Goal: Complete application form

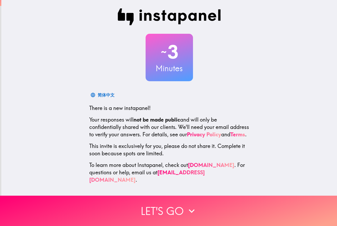
scroll to position [1, 0]
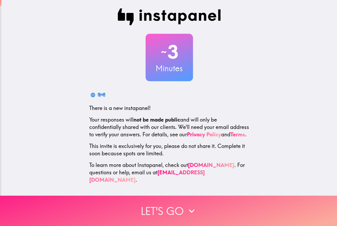
click at [190, 206] on icon "button" at bounding box center [192, 211] width 12 height 12
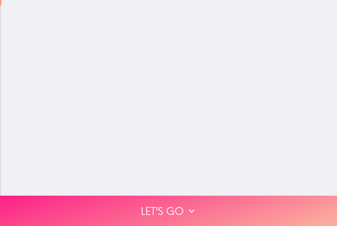
scroll to position [0, 0]
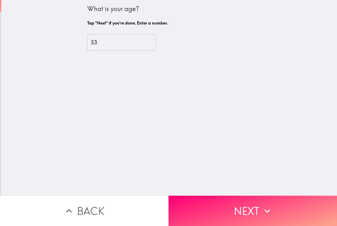
click at [150, 41] on input "53" at bounding box center [121, 42] width 69 height 16
click at [150, 41] on input "54" at bounding box center [121, 42] width 69 height 16
click at [150, 41] on input "55" at bounding box center [121, 42] width 69 height 16
click at [150, 41] on input "56" at bounding box center [121, 42] width 69 height 16
click at [150, 41] on input "57" at bounding box center [121, 42] width 69 height 16
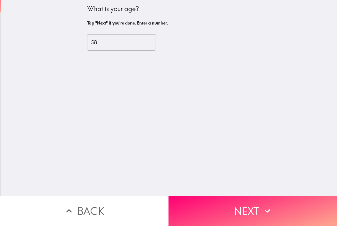
click at [150, 41] on input "58" at bounding box center [121, 42] width 69 height 16
type input "59"
click at [150, 41] on input "59" at bounding box center [121, 42] width 69 height 16
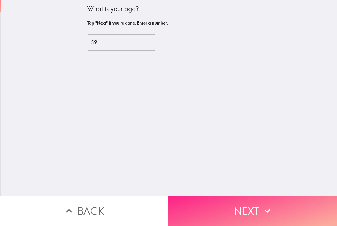
click at [198, 197] on button "Next" at bounding box center [252, 210] width 168 height 30
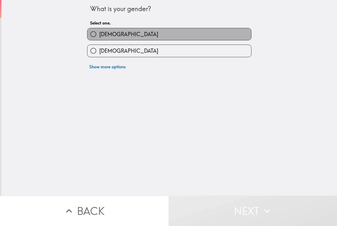
click at [142, 36] on label "[DEMOGRAPHIC_DATA]" at bounding box center [169, 34] width 164 height 12
click at [99, 36] on input "[DEMOGRAPHIC_DATA]" at bounding box center [93, 34] width 12 height 12
radio input "true"
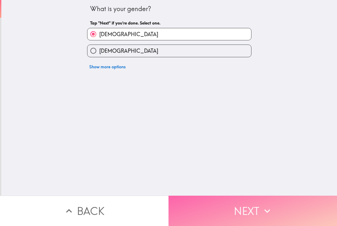
click at [190, 201] on button "Next" at bounding box center [252, 210] width 168 height 30
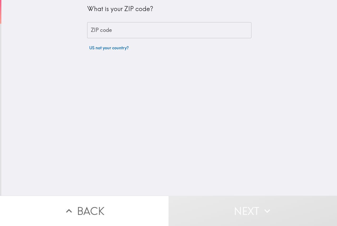
click at [144, 29] on input "ZIP code" at bounding box center [169, 30] width 164 height 16
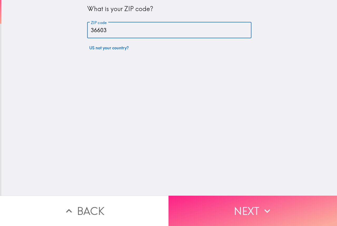
type input "36603"
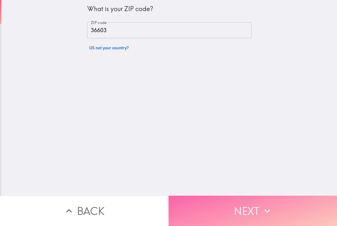
click at [198, 201] on button "Next" at bounding box center [252, 210] width 168 height 30
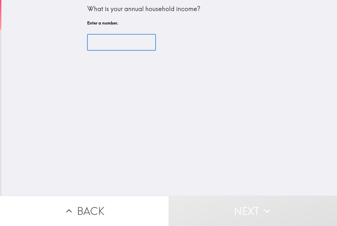
click at [141, 43] on input "number" at bounding box center [121, 42] width 69 height 16
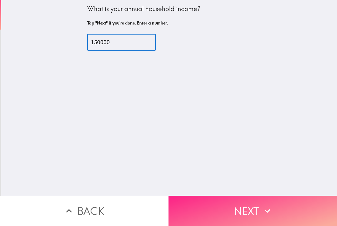
type input "150000"
click at [221, 205] on button "Next" at bounding box center [252, 210] width 168 height 30
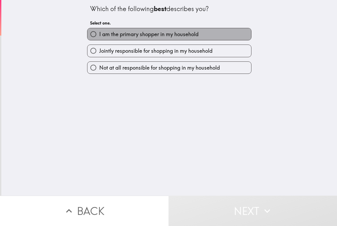
click at [183, 31] on span "I am the primary shopper in my household" at bounding box center [148, 34] width 99 height 7
click at [99, 31] on input "I am the primary shopper in my household" at bounding box center [93, 34] width 12 height 12
radio input "true"
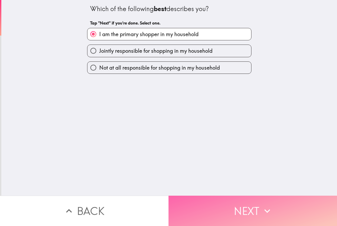
click at [211, 205] on button "Next" at bounding box center [252, 210] width 168 height 30
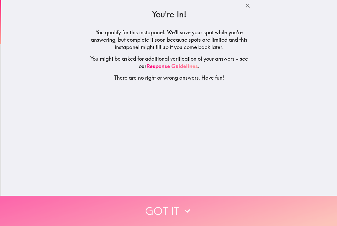
click at [203, 206] on button "Got it" at bounding box center [168, 210] width 337 height 30
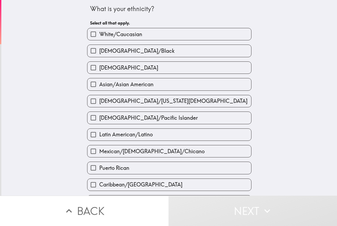
click at [140, 38] on label "White/Caucasian" at bounding box center [169, 34] width 164 height 12
click at [99, 38] on input "White/Caucasian" at bounding box center [93, 34] width 12 height 12
checkbox input "true"
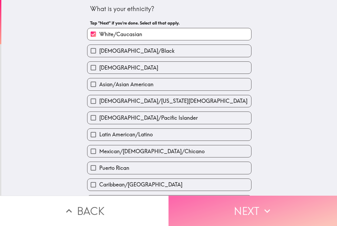
click at [232, 207] on button "Next" at bounding box center [252, 210] width 168 height 30
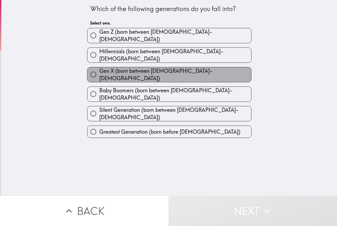
click at [193, 69] on label "Gen X (born between [DEMOGRAPHIC_DATA]-[DEMOGRAPHIC_DATA])" at bounding box center [169, 74] width 164 height 15
click at [99, 69] on input "Gen X (born between [DEMOGRAPHIC_DATA]-[DEMOGRAPHIC_DATA])" at bounding box center [93, 74] width 12 height 12
radio input "true"
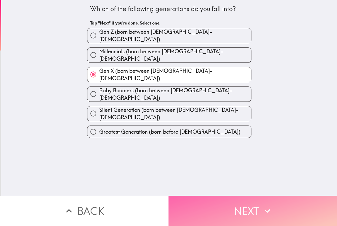
click at [211, 200] on button "Next" at bounding box center [252, 210] width 168 height 30
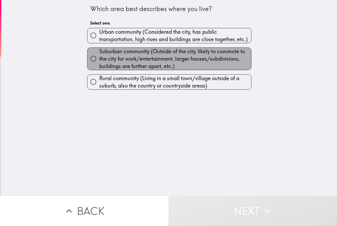
click at [148, 53] on span "Suburban community (Outside of the city, likely to commute to the city for work…" at bounding box center [175, 59] width 152 height 22
click at [99, 53] on input "Suburban community (Outside of the city, likely to commute to the city for work…" at bounding box center [93, 59] width 12 height 12
radio input "true"
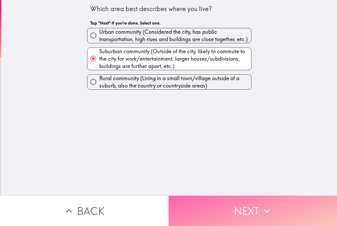
drag, startPoint x: 185, startPoint y: 201, endPoint x: 185, endPoint y: 197, distance: 3.8
click at [185, 201] on button "Next" at bounding box center [252, 210] width 168 height 30
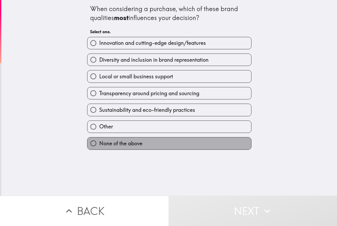
click at [153, 141] on label "None of the above" at bounding box center [169, 143] width 164 height 12
click at [99, 141] on input "None of the above" at bounding box center [93, 143] width 12 height 12
radio input "true"
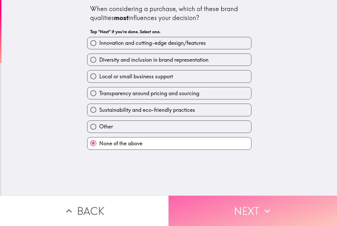
click at [189, 206] on button "Next" at bounding box center [252, 210] width 168 height 30
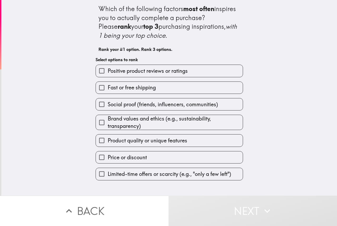
click at [193, 69] on label "Positive product reviews or ratings" at bounding box center [169, 71] width 147 height 12
click at [108, 69] on input "Positive product reviews or ratings" at bounding box center [102, 71] width 12 height 12
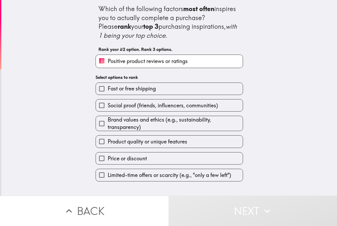
click at [185, 123] on span "Brand values and ethics (e.g., sustainability, transparency)" at bounding box center [175, 123] width 135 height 15
click at [108, 123] on input "Brand values and ethics (e.g., sustainability, transparency)" at bounding box center [102, 123] width 12 height 12
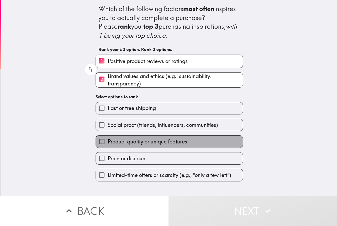
click at [178, 142] on span "Product quality or unique features" at bounding box center [148, 141] width 80 height 7
click at [108, 142] on input "Product quality or unique features" at bounding box center [102, 141] width 12 height 12
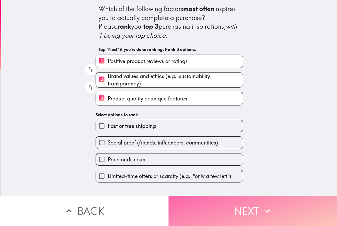
click at [207, 203] on button "Next" at bounding box center [252, 210] width 168 height 30
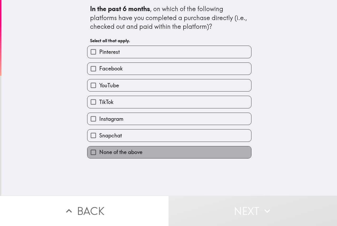
click at [178, 153] on label "None of the above" at bounding box center [169, 152] width 164 height 12
click at [99, 153] on input "None of the above" at bounding box center [93, 152] width 12 height 12
checkbox input "true"
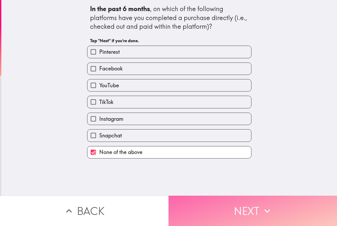
click at [182, 196] on button "Next" at bounding box center [252, 210] width 168 height 30
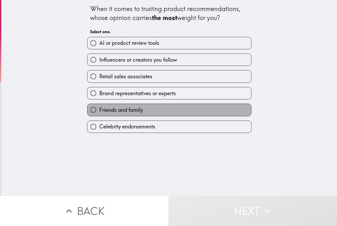
click at [169, 108] on label "Friends and family" at bounding box center [169, 110] width 164 height 12
click at [99, 108] on input "Friends and family" at bounding box center [93, 110] width 12 height 12
radio input "true"
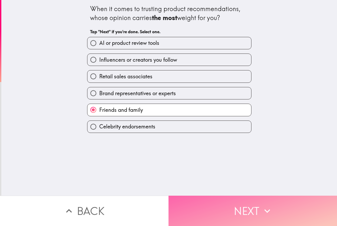
click at [185, 199] on button "Next" at bounding box center [252, 210] width 168 height 30
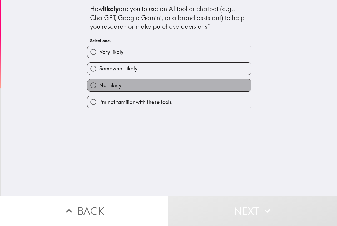
click at [171, 88] on label "Not likely" at bounding box center [169, 85] width 164 height 12
click at [99, 88] on input "Not likely" at bounding box center [93, 85] width 12 height 12
radio input "true"
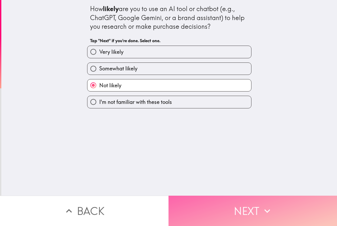
click at [182, 203] on button "Next" at bounding box center [252, 210] width 168 height 30
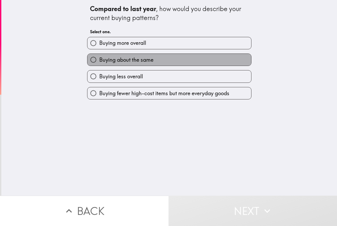
click at [163, 59] on label "Buying about the same" at bounding box center [169, 60] width 164 height 12
click at [99, 59] on input "Buying about the same" at bounding box center [93, 60] width 12 height 12
radio input "true"
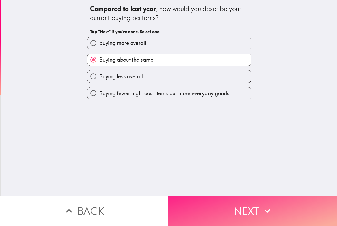
click at [185, 202] on button "Next" at bounding box center [252, 210] width 168 height 30
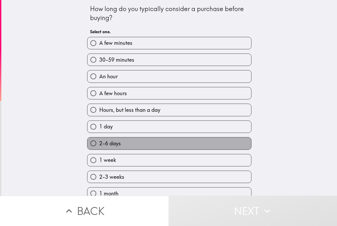
click at [165, 145] on label "2-6 days" at bounding box center [169, 143] width 164 height 12
click at [99, 145] on input "2-6 days" at bounding box center [93, 143] width 12 height 12
radio input "true"
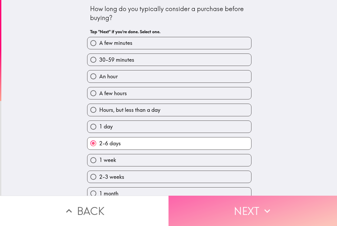
click at [193, 212] on button "Next" at bounding box center [252, 210] width 168 height 30
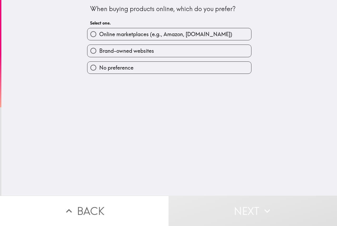
click at [157, 64] on label "No preference" at bounding box center [169, 68] width 164 height 12
click at [99, 64] on input "No preference" at bounding box center [93, 68] width 12 height 12
radio input "true"
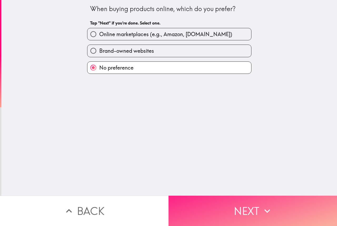
click at [189, 209] on button "Next" at bounding box center [252, 210] width 168 height 30
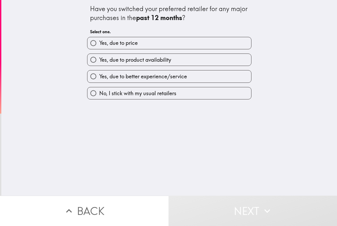
click at [127, 94] on span "No, I stick with my usual retailers" at bounding box center [137, 93] width 77 height 7
click at [99, 94] on input "No, I stick with my usual retailers" at bounding box center [93, 93] width 12 height 12
radio input "true"
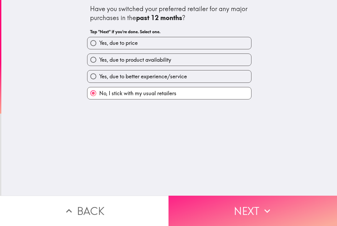
click at [190, 205] on button "Next" at bounding box center [252, 210] width 168 height 30
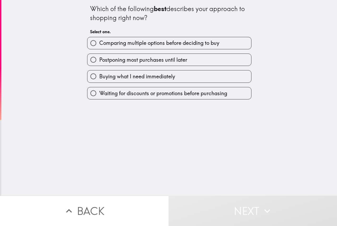
click at [144, 42] on span "Comparing multiple options before deciding to buy" at bounding box center [159, 42] width 120 height 7
click at [99, 42] on input "Comparing multiple options before deciding to buy" at bounding box center [93, 43] width 12 height 12
radio input "true"
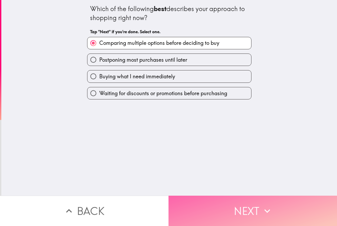
click at [174, 199] on button "Next" at bounding box center [252, 210] width 168 height 30
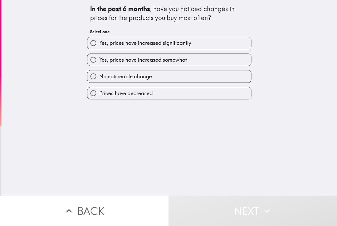
click at [139, 74] on span "No noticeable change" at bounding box center [125, 76] width 53 height 7
click at [99, 74] on input "No noticeable change" at bounding box center [93, 76] width 12 height 12
radio input "true"
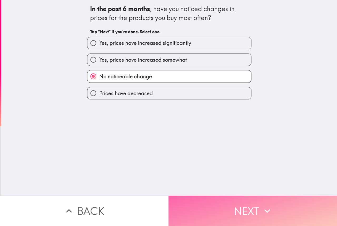
click at [183, 203] on button "Next" at bounding box center [252, 210] width 168 height 30
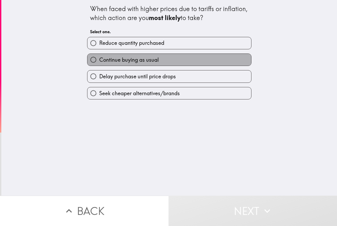
click at [164, 63] on label "Continue buying as usual" at bounding box center [169, 60] width 164 height 12
click at [99, 63] on input "Continue buying as usual" at bounding box center [93, 60] width 12 height 12
radio input "true"
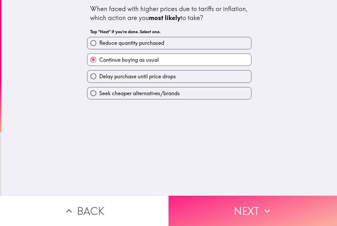
click at [206, 205] on button "Next" at bounding box center [252, 210] width 168 height 30
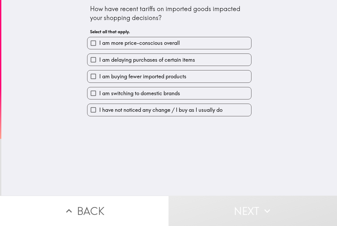
click at [145, 110] on span "I have not noticed any change / I buy as I usually do" at bounding box center [160, 109] width 123 height 7
click at [99, 110] on input "I have not noticed any change / I buy as I usually do" at bounding box center [93, 110] width 12 height 12
checkbox input "true"
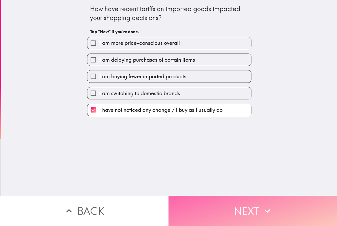
click at [217, 204] on button "Next" at bounding box center [252, 210] width 168 height 30
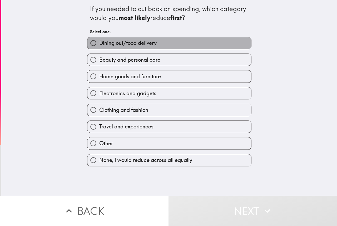
click at [168, 44] on label "Dining out/food delivery" at bounding box center [169, 43] width 164 height 12
click at [99, 44] on input "Dining out/food delivery" at bounding box center [93, 43] width 12 height 12
radio input "true"
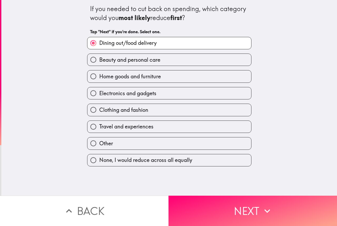
click at [176, 129] on label "Travel and experiences" at bounding box center [169, 127] width 164 height 12
click at [99, 129] on input "Travel and experiences" at bounding box center [93, 127] width 12 height 12
radio input "true"
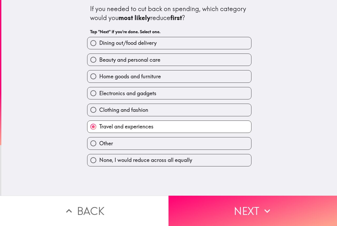
click at [190, 46] on label "Dining out/food delivery" at bounding box center [169, 43] width 164 height 12
click at [99, 46] on input "Dining out/food delivery" at bounding box center [93, 43] width 12 height 12
radio input "true"
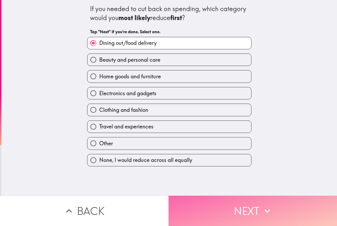
click at [225, 197] on button "Next" at bounding box center [252, 210] width 168 height 30
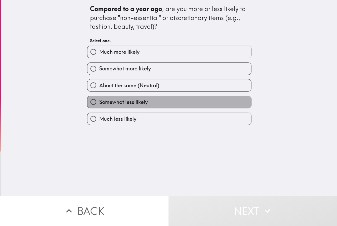
click at [162, 101] on label "Somewhat less likely" at bounding box center [169, 102] width 164 height 12
click at [99, 101] on input "Somewhat less likely" at bounding box center [93, 102] width 12 height 12
radio input "true"
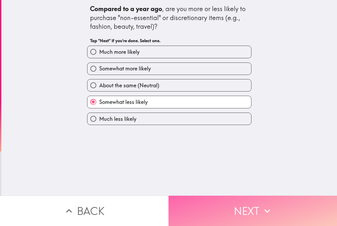
click at [193, 201] on button "Next" at bounding box center [252, 210] width 168 height 30
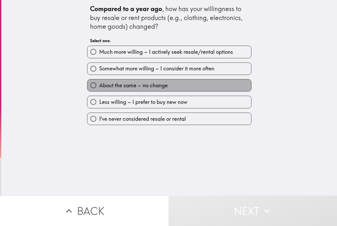
click at [166, 84] on label "About the same – no change" at bounding box center [169, 85] width 164 height 12
click at [99, 84] on input "About the same – no change" at bounding box center [93, 85] width 12 height 12
radio input "true"
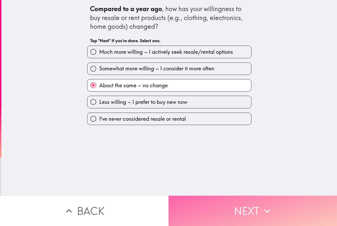
click at [199, 202] on button "Next" at bounding box center [252, 210] width 168 height 30
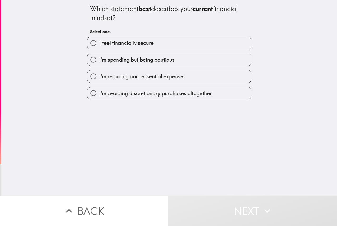
click at [163, 45] on label "I feel financially secure" at bounding box center [169, 43] width 164 height 12
click at [99, 45] on input "I feel financially secure" at bounding box center [93, 43] width 12 height 12
radio input "true"
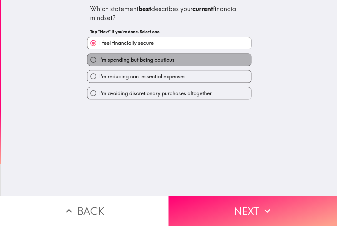
click at [185, 59] on label "I'm spending but being cautious" at bounding box center [169, 60] width 164 height 12
click at [99, 59] on input "I'm spending but being cautious" at bounding box center [93, 60] width 12 height 12
radio input "true"
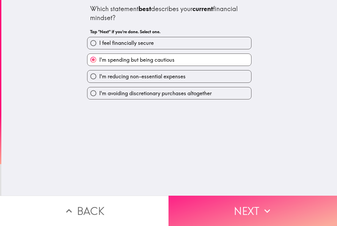
click at [205, 202] on button "Next" at bounding box center [252, 210] width 168 height 30
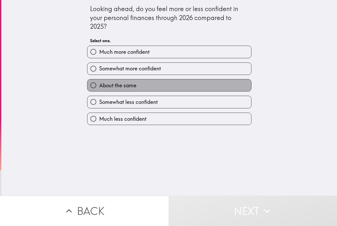
click at [176, 81] on label "About the same" at bounding box center [169, 85] width 164 height 12
click at [99, 81] on input "About the same" at bounding box center [93, 85] width 12 height 12
radio input "true"
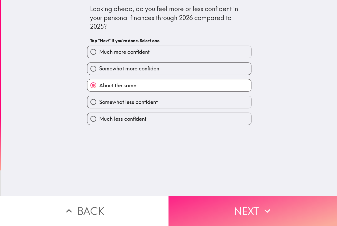
click at [201, 207] on button "Next" at bounding box center [252, 210] width 168 height 30
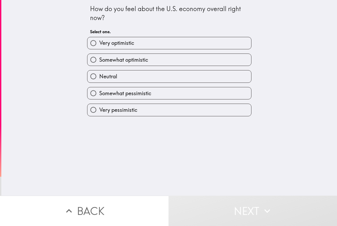
click at [161, 58] on label "Somewhat optimistic" at bounding box center [169, 60] width 164 height 12
click at [99, 58] on input "Somewhat optimistic" at bounding box center [93, 60] width 12 height 12
radio input "true"
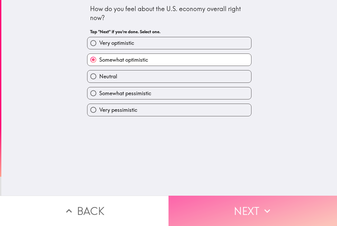
click at [209, 199] on button "Next" at bounding box center [252, 210] width 168 height 30
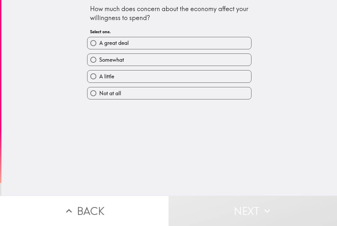
click at [166, 77] on label "A little" at bounding box center [169, 76] width 164 height 12
click at [99, 77] on input "A little" at bounding box center [93, 76] width 12 height 12
radio input "true"
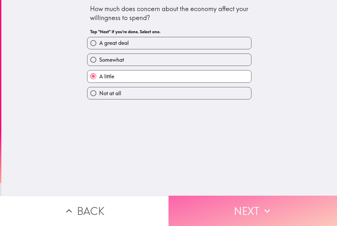
click at [197, 200] on button "Next" at bounding box center [252, 210] width 168 height 30
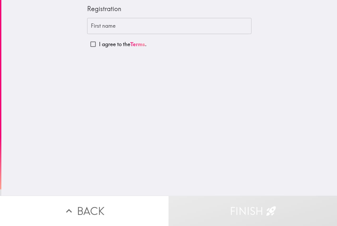
click at [136, 31] on input "First name" at bounding box center [169, 26] width 164 height 16
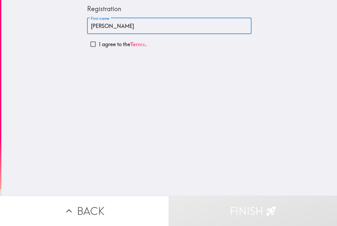
type input "[PERSON_NAME]"
click at [131, 44] on link "Terms" at bounding box center [137, 44] width 15 height 7
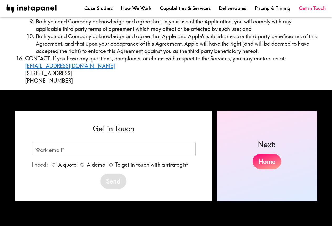
scroll to position [2212, 0]
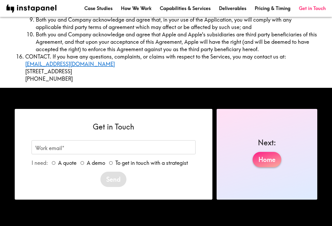
click at [262, 152] on link "Home" at bounding box center [267, 159] width 29 height 15
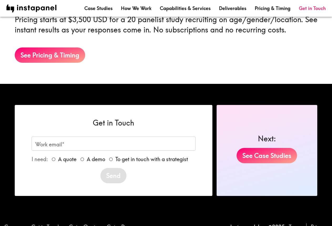
scroll to position [909, 0]
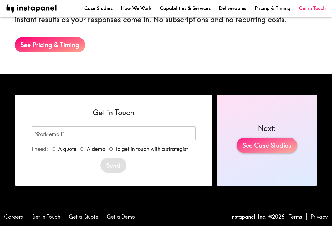
click at [261, 146] on link "See Case Studies" at bounding box center [267, 144] width 61 height 15
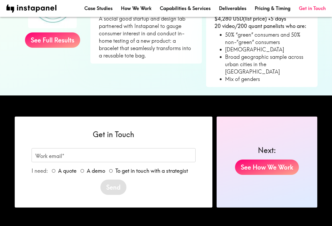
scroll to position [480, 0]
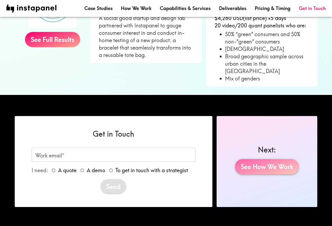
click at [253, 159] on link "See How We Work" at bounding box center [267, 166] width 64 height 15
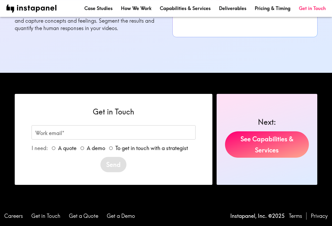
scroll to position [597, 0]
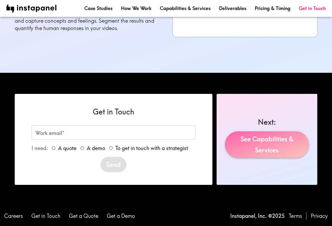
click at [253, 141] on link "See Capabilities & Services" at bounding box center [267, 144] width 84 height 26
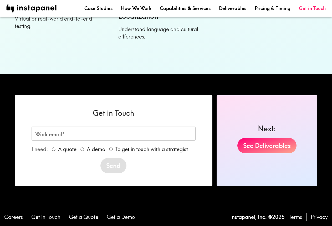
scroll to position [647, 0]
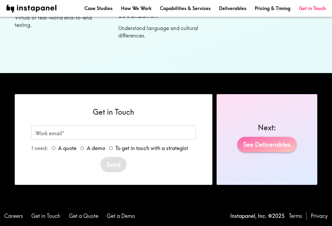
click at [255, 140] on link "See Deliverables" at bounding box center [267, 144] width 59 height 15
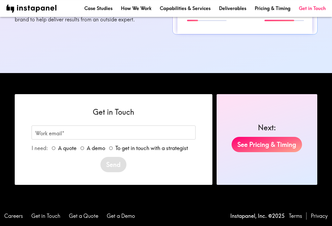
scroll to position [784, 0]
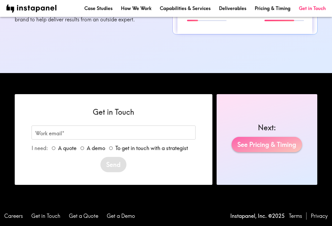
click at [255, 143] on link "See Pricing & Timing" at bounding box center [267, 144] width 71 height 15
